Goal: Transaction & Acquisition: Obtain resource

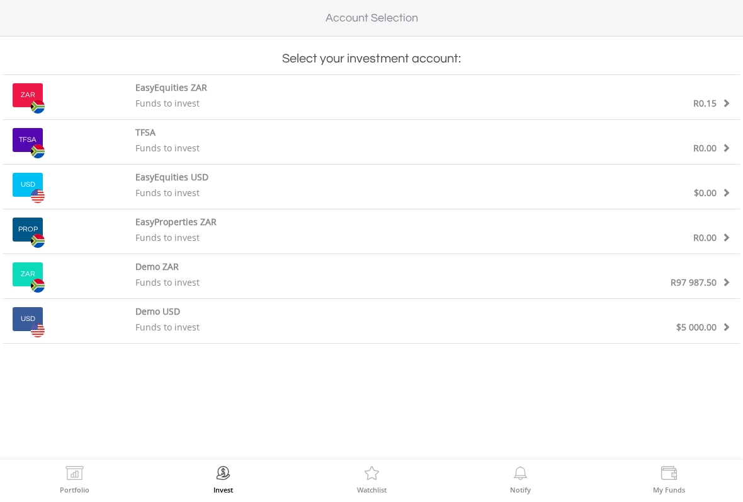
click at [616, 140] on div "TFSA" at bounding box center [433, 134] width 614 height 16
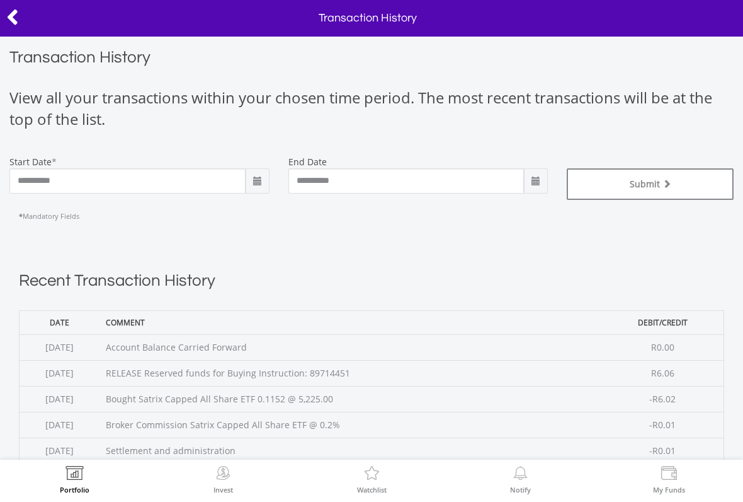
click at [256, 181] on span at bounding box center [258, 181] width 10 height 10
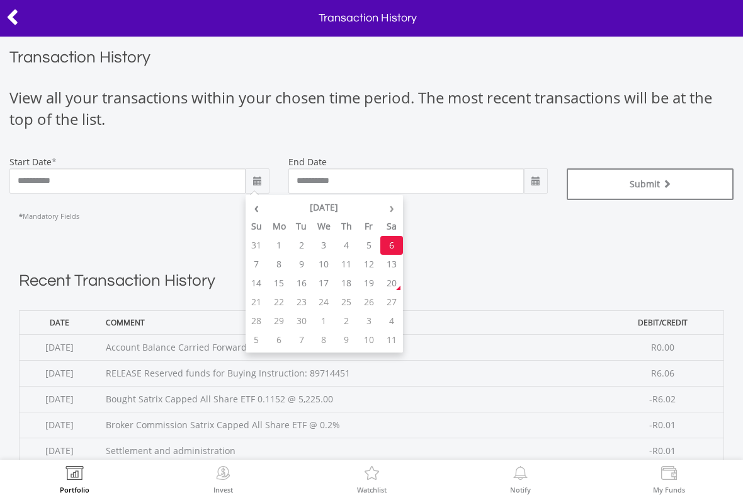
click at [252, 207] on th "‹" at bounding box center [257, 207] width 23 height 19
click at [253, 205] on th "‹" at bounding box center [257, 207] width 23 height 19
click at [324, 203] on th "July 2025" at bounding box center [324, 207] width 113 height 19
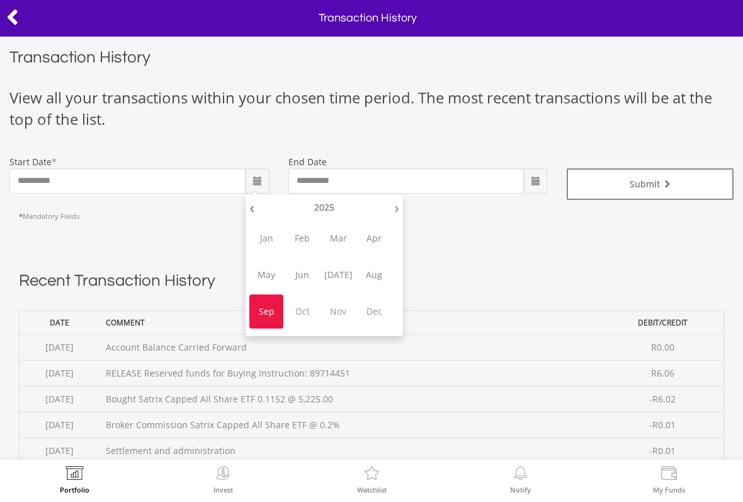
click at [323, 208] on th "2025" at bounding box center [324, 207] width 132 height 19
click at [371, 234] on span "2022" at bounding box center [374, 238] width 34 height 34
click at [263, 231] on span "Jan" at bounding box center [266, 238] width 34 height 34
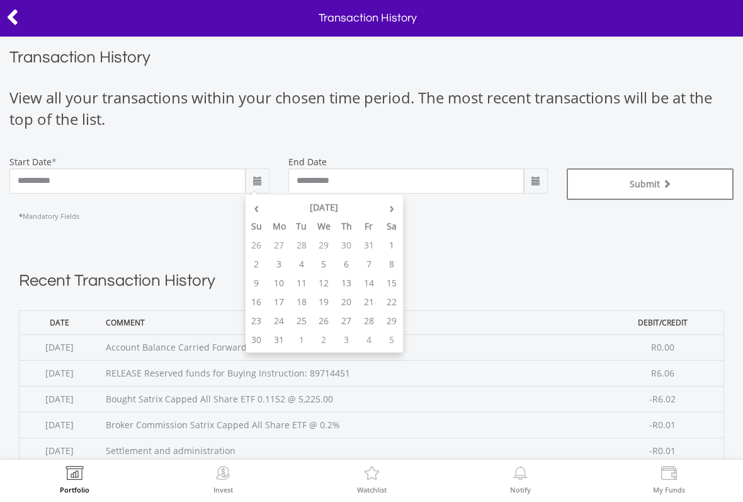
click at [389, 204] on th "›" at bounding box center [392, 207] width 23 height 19
click at [396, 204] on th "›" at bounding box center [392, 207] width 23 height 19
click at [323, 199] on th "March 2022" at bounding box center [324, 207] width 113 height 19
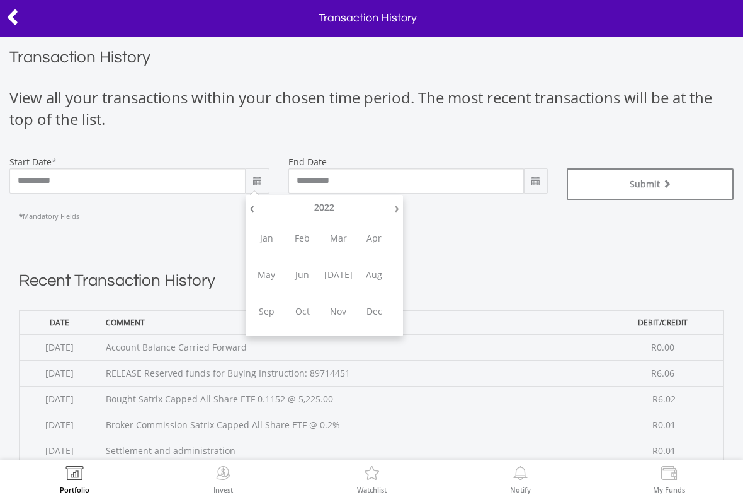
click at [374, 302] on span "Dec" at bounding box center [374, 311] width 34 height 34
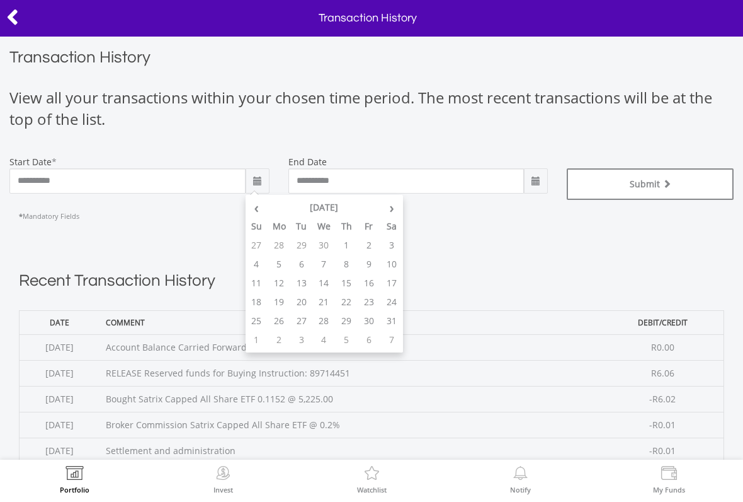
click at [464, 249] on div "Recent Transaction History Date Comment Debit/Credit 2025-09-20 Account Balance…" at bounding box center [372, 426] width 832 height 384
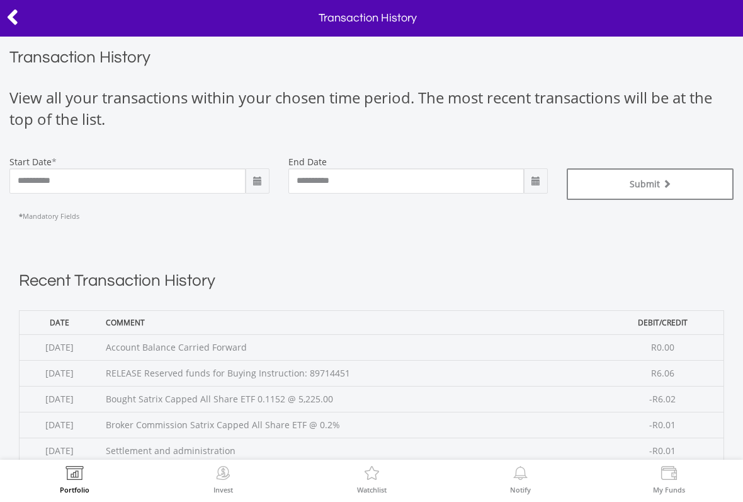
click at [624, 185] on button "Submit" at bounding box center [650, 184] width 167 height 32
click at [253, 176] on span at bounding box center [258, 181] width 10 height 10
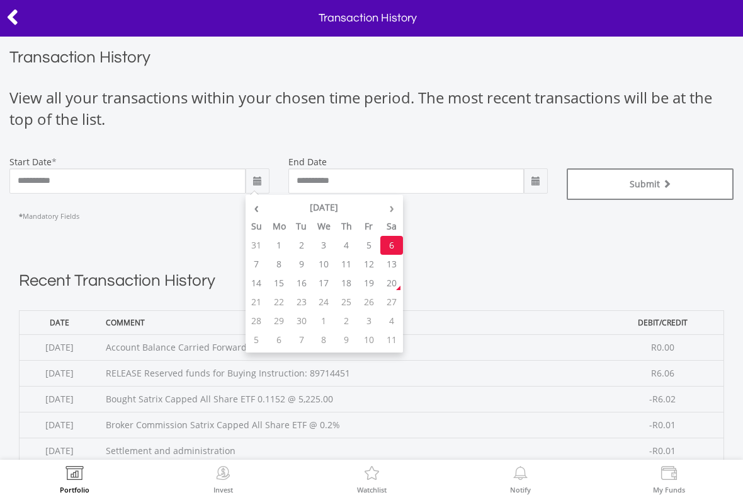
click at [324, 200] on th "September 2025" at bounding box center [324, 207] width 113 height 19
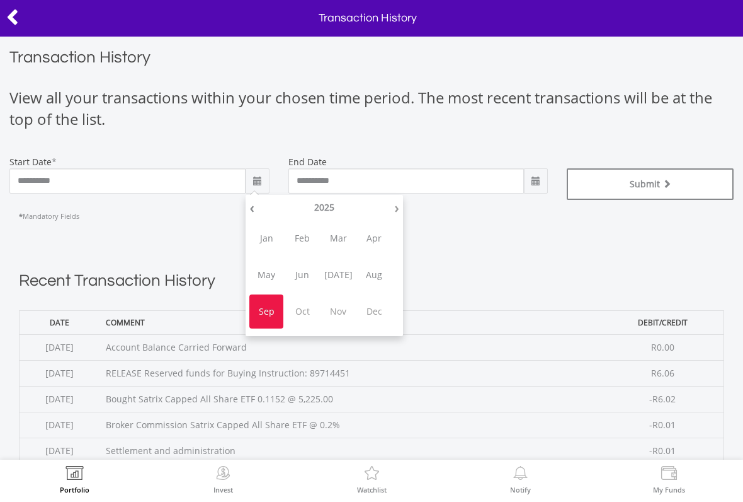
click at [330, 208] on th "2025" at bounding box center [324, 207] width 132 height 19
click at [262, 275] on span "2023" at bounding box center [266, 275] width 34 height 34
click at [266, 234] on span "Jan" at bounding box center [266, 238] width 34 height 34
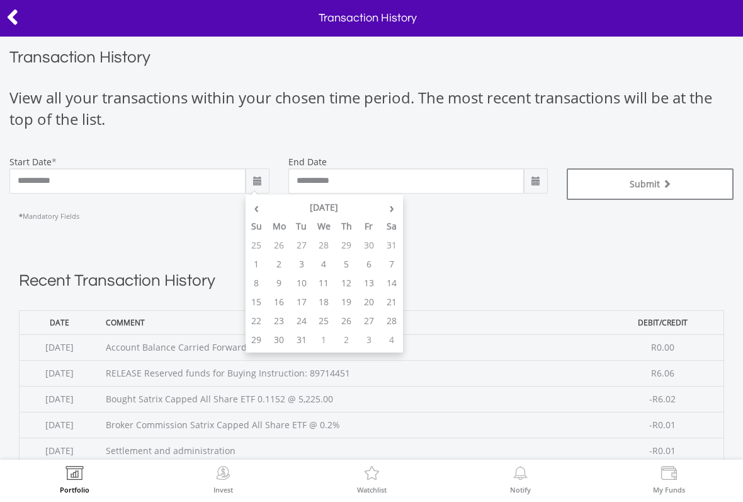
click at [256, 269] on td "1" at bounding box center [257, 264] width 23 height 19
type input "**********"
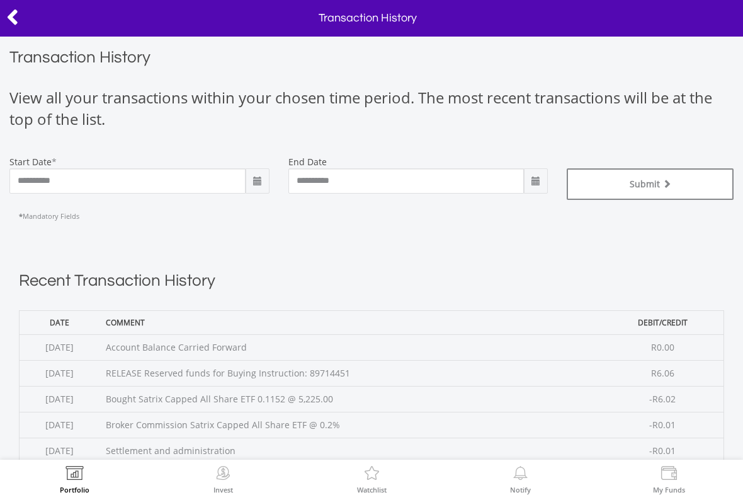
click at [642, 183] on button "Submit" at bounding box center [650, 184] width 167 height 32
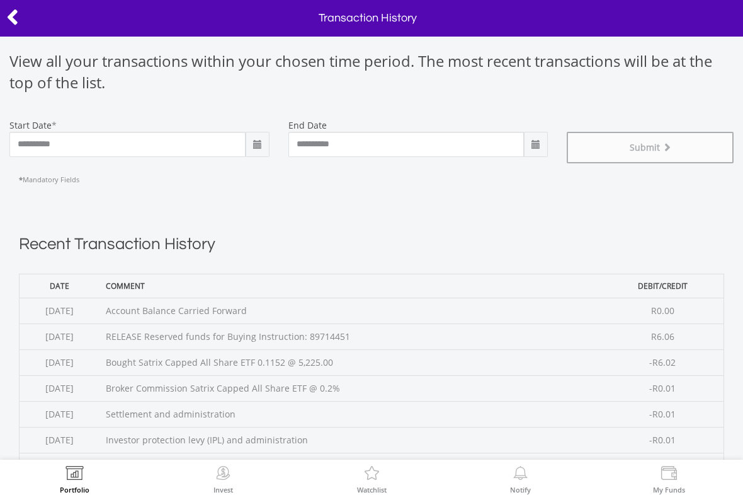
scroll to position [37, 0]
click at [8, 15] on icon at bounding box center [12, 17] width 13 height 25
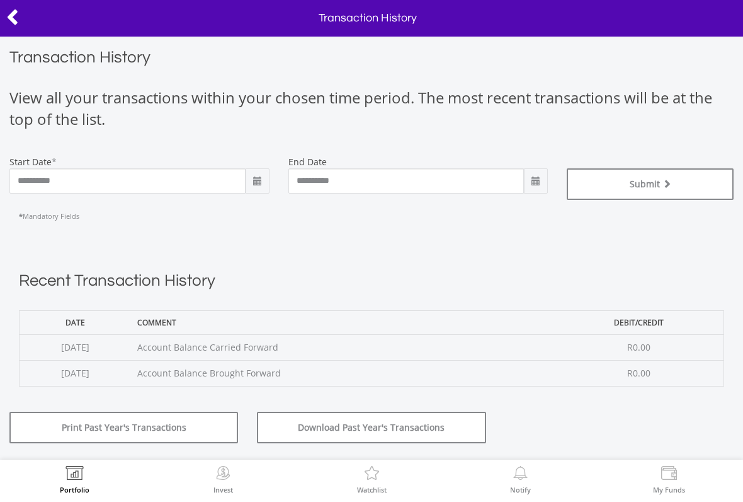
click at [536, 181] on span at bounding box center [536, 181] width 10 height 10
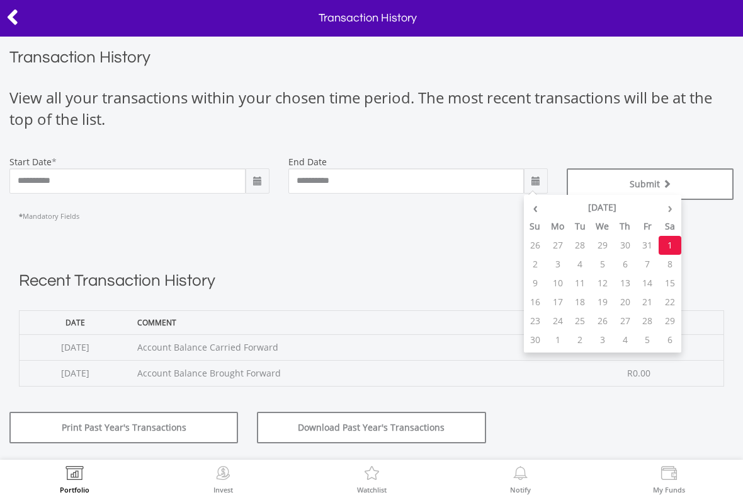
click at [614, 198] on th "[DATE]" at bounding box center [603, 207] width 113 height 19
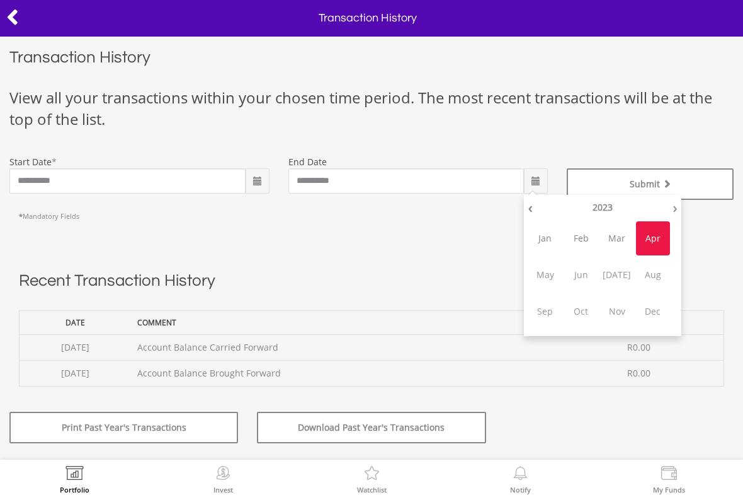
click at [599, 202] on th "2023" at bounding box center [603, 207] width 132 height 19
click at [616, 272] on span "2025" at bounding box center [617, 275] width 34 height 34
click at [618, 272] on span "2025" at bounding box center [617, 275] width 34 height 34
click at [615, 272] on span "2025" at bounding box center [617, 275] width 34 height 34
click at [618, 278] on span "2025" at bounding box center [617, 275] width 34 height 34
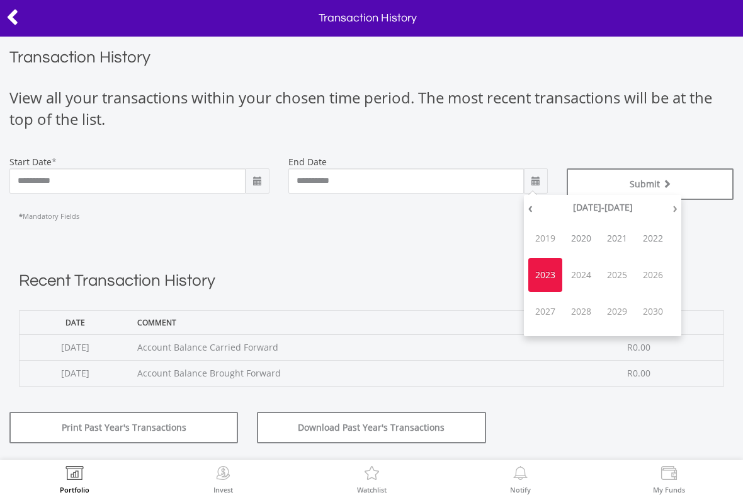
click at [621, 272] on span "2025" at bounding box center [617, 275] width 34 height 34
click at [624, 268] on span "2025" at bounding box center [617, 275] width 34 height 34
click at [438, 432] on button "Download Past Year's Transactions" at bounding box center [371, 427] width 229 height 32
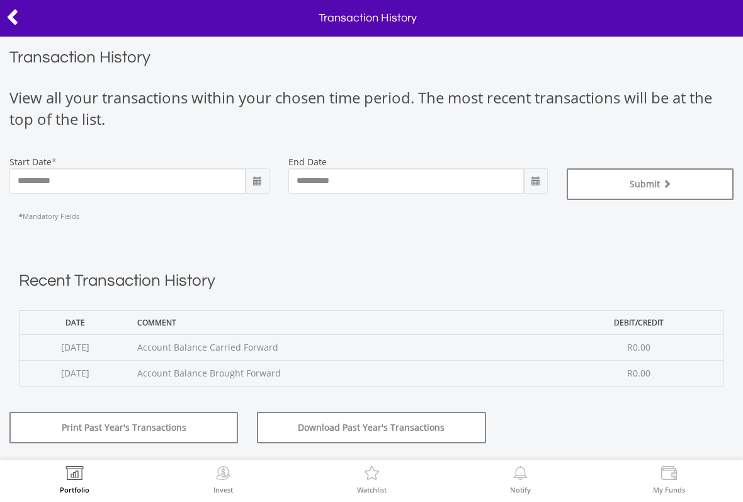
click at [457, 434] on button "Download Past Year's Transactions" at bounding box center [371, 427] width 229 height 32
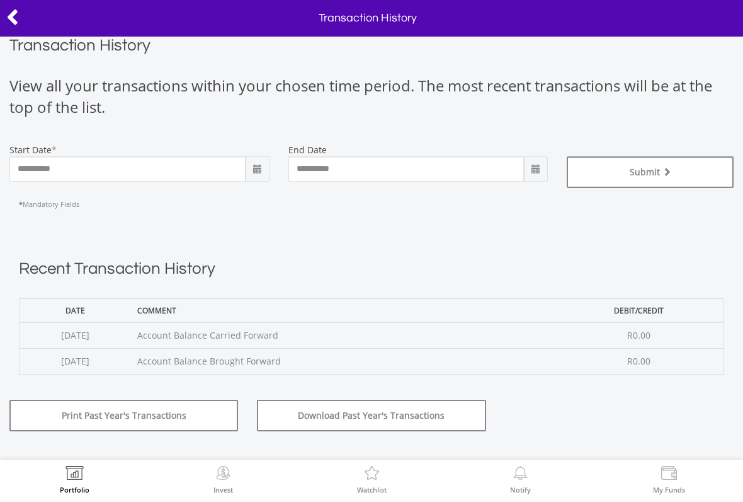
scroll to position [11, 0]
click at [212, 411] on button "Print Past Year's Transactions" at bounding box center [123, 416] width 229 height 32
click at [193, 413] on button "Print Past Year's Transactions" at bounding box center [123, 416] width 229 height 32
click at [457, 418] on button "Download Past Year's Transactions" at bounding box center [371, 416] width 229 height 32
click at [6, 17] on icon at bounding box center [12, 17] width 13 height 25
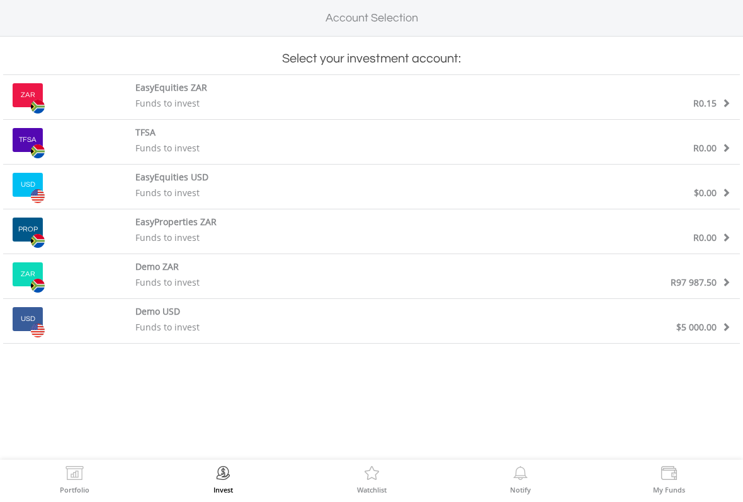
click at [60, 493] on label "Portfolio" at bounding box center [75, 489] width 30 height 7
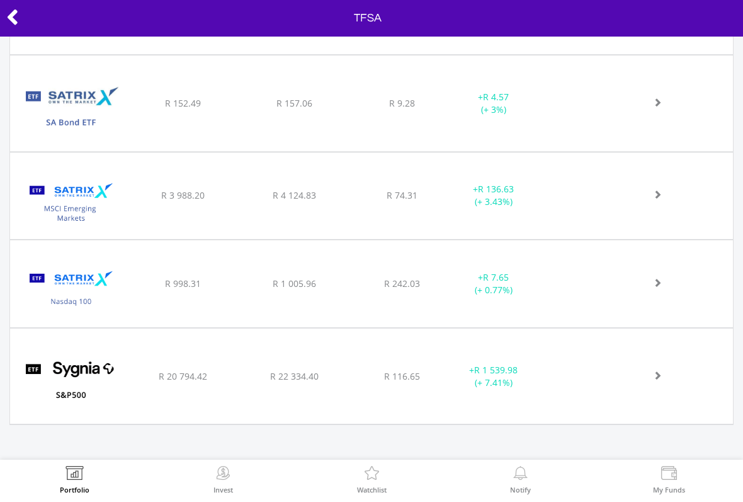
scroll to position [769, 0]
